Goal: Task Accomplishment & Management: Use online tool/utility

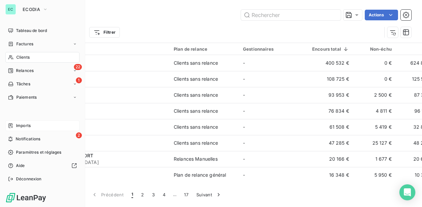
click at [28, 126] on span "Imports" at bounding box center [23, 126] width 15 height 6
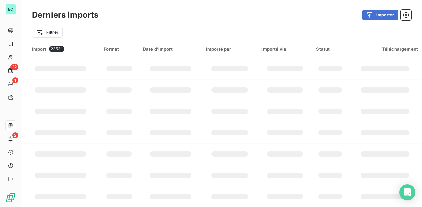
scroll to position [146, 0]
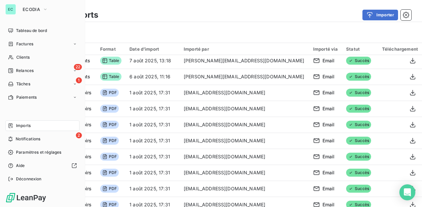
click at [30, 126] on span "Imports" at bounding box center [23, 126] width 15 height 6
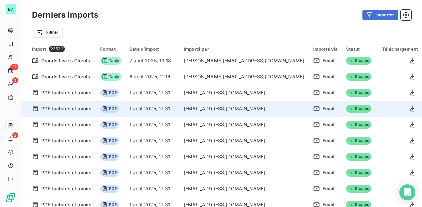
scroll to position [0, 0]
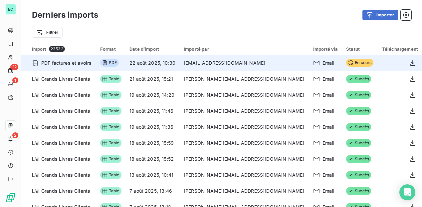
click at [348, 64] on icon at bounding box center [350, 62] width 5 height 5
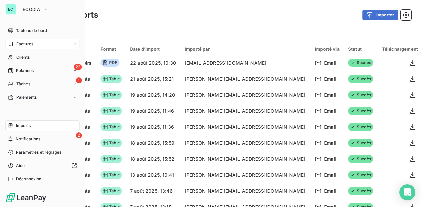
click at [27, 44] on span "Factures" at bounding box center [24, 44] width 17 height 6
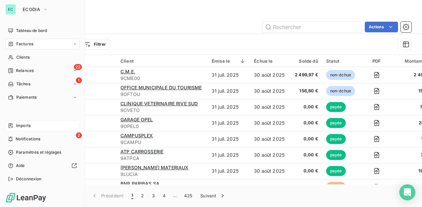
click at [26, 124] on span "Imports" at bounding box center [23, 126] width 15 height 6
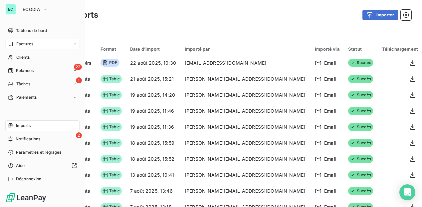
click at [24, 43] on span "Factures" at bounding box center [24, 44] width 17 height 6
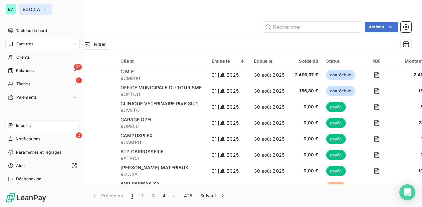
click at [44, 7] on icon "button" at bounding box center [45, 9] width 5 height 7
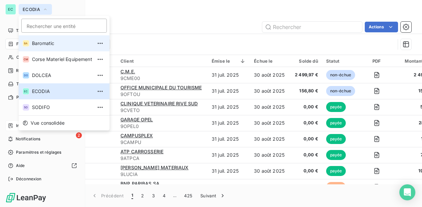
click at [43, 43] on span "Baromatic" at bounding box center [62, 43] width 60 height 7
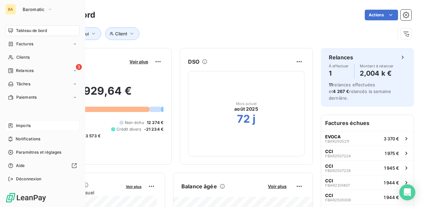
click at [23, 125] on span "Imports" at bounding box center [23, 126] width 15 height 6
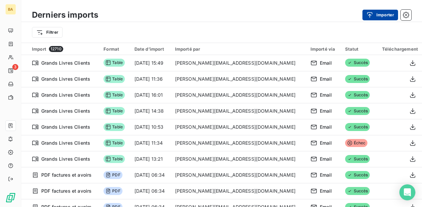
click at [379, 16] on button "Importer" at bounding box center [381, 15] width 36 height 11
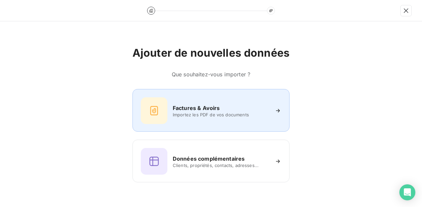
click at [208, 111] on h6 "Factures & Avoirs" at bounding box center [196, 108] width 47 height 8
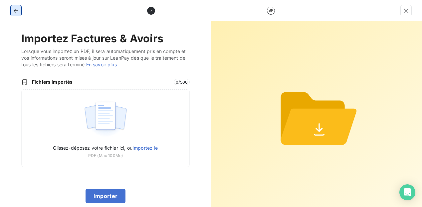
click at [18, 10] on icon "button" at bounding box center [16, 10] width 7 height 7
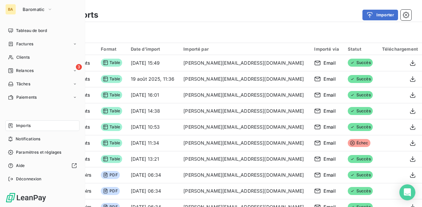
click at [14, 14] on div "BA" at bounding box center [10, 9] width 11 height 11
click at [26, 125] on span "Imports" at bounding box center [23, 126] width 15 height 6
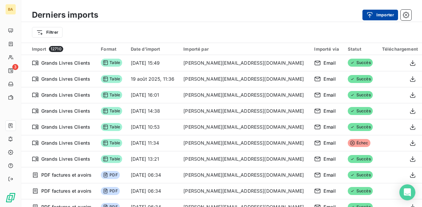
click at [380, 16] on button "Importer" at bounding box center [381, 15] width 36 height 11
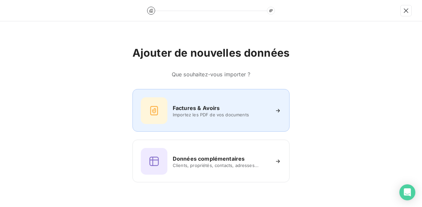
click at [206, 115] on span "Importez les PDF de vos documents" at bounding box center [221, 114] width 97 height 5
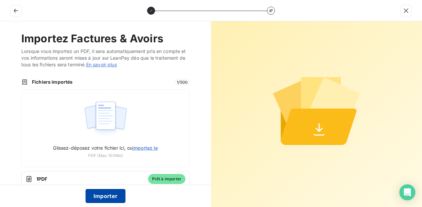
click at [104, 199] on button "Importer" at bounding box center [106, 196] width 40 height 14
